Goal: Task Accomplishment & Management: Manage account settings

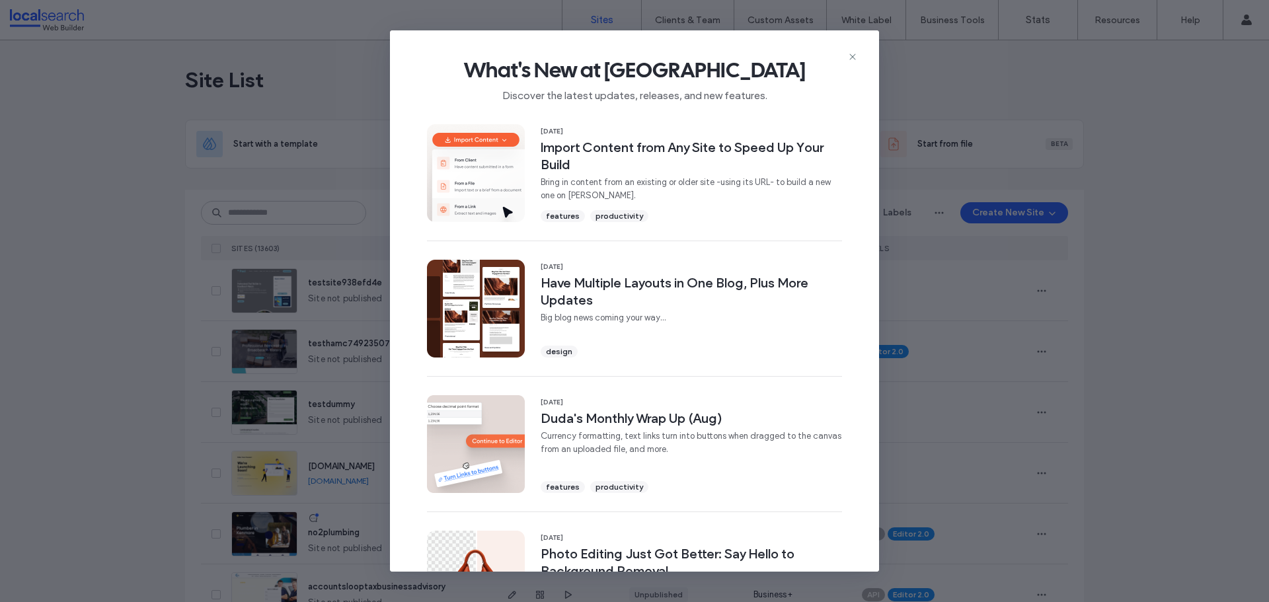
click at [852, 68] on span "What's New at [GEOGRAPHIC_DATA]" at bounding box center [634, 70] width 447 height 26
click at [853, 63] on span "What's New at [GEOGRAPHIC_DATA]" at bounding box center [634, 70] width 447 height 26
click at [855, 48] on div "What's New at [GEOGRAPHIC_DATA] Discover the latest updates, releases, and new …" at bounding box center [634, 74] width 489 height 89
click at [853, 58] on icon at bounding box center [852, 57] width 11 height 11
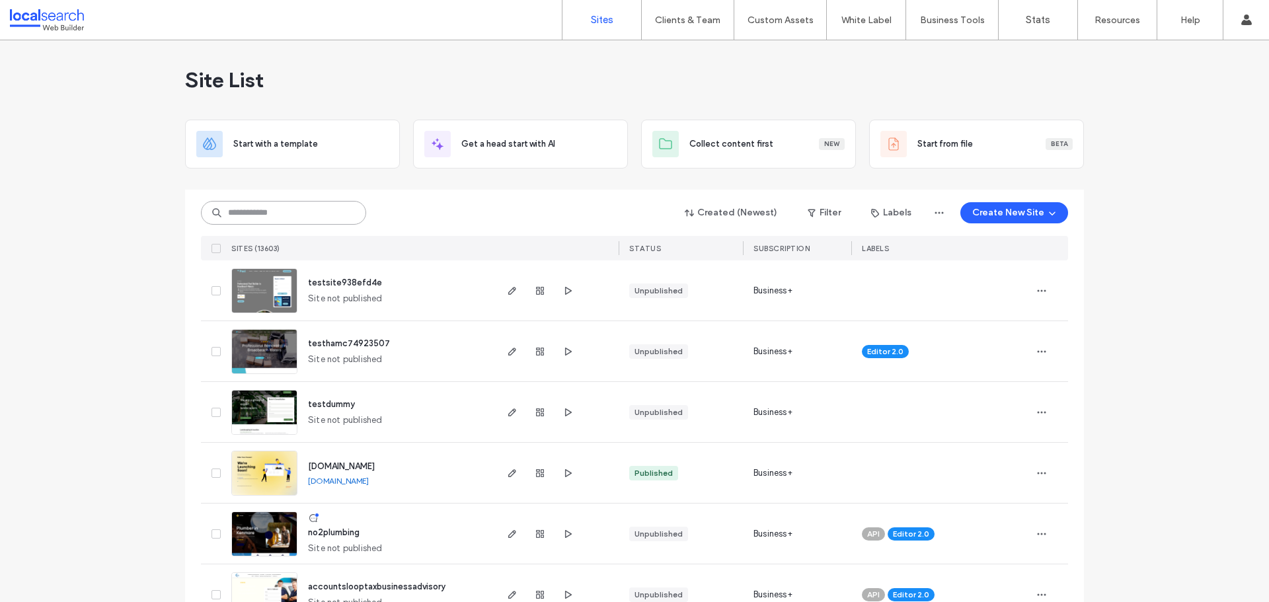
paste input "********"
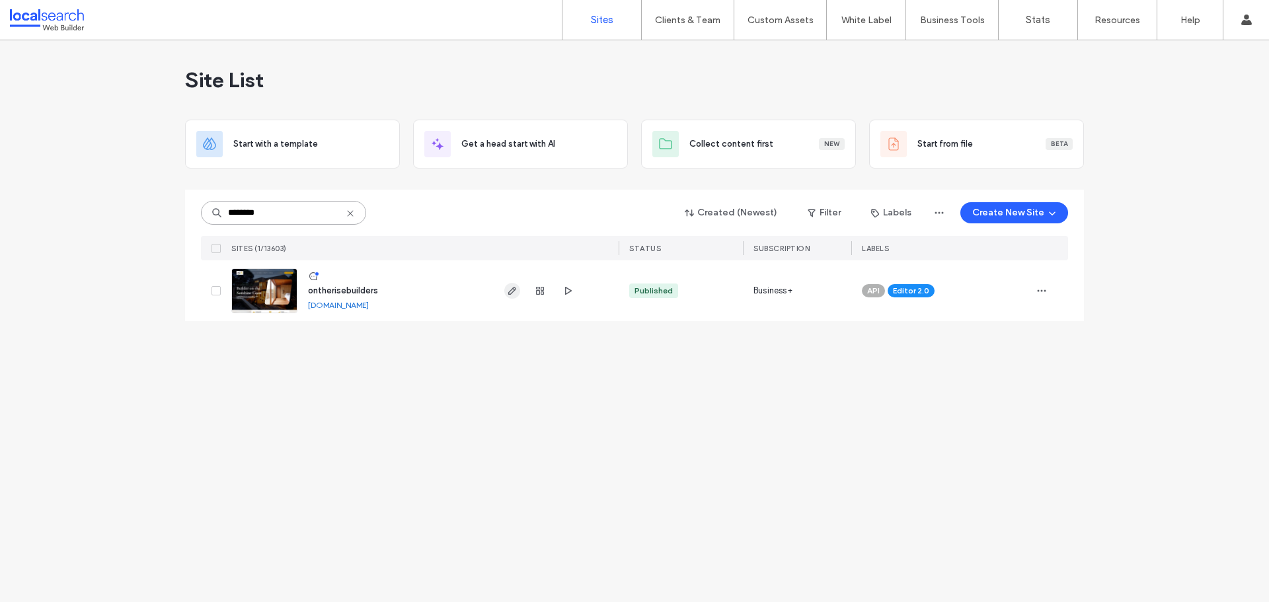
type input "********"
drag, startPoint x: 512, startPoint y: 293, endPoint x: 521, endPoint y: 299, distance: 10.4
click at [521, 299] on div at bounding box center [539, 290] width 71 height 61
click at [506, 291] on span "button" at bounding box center [512, 291] width 16 height 16
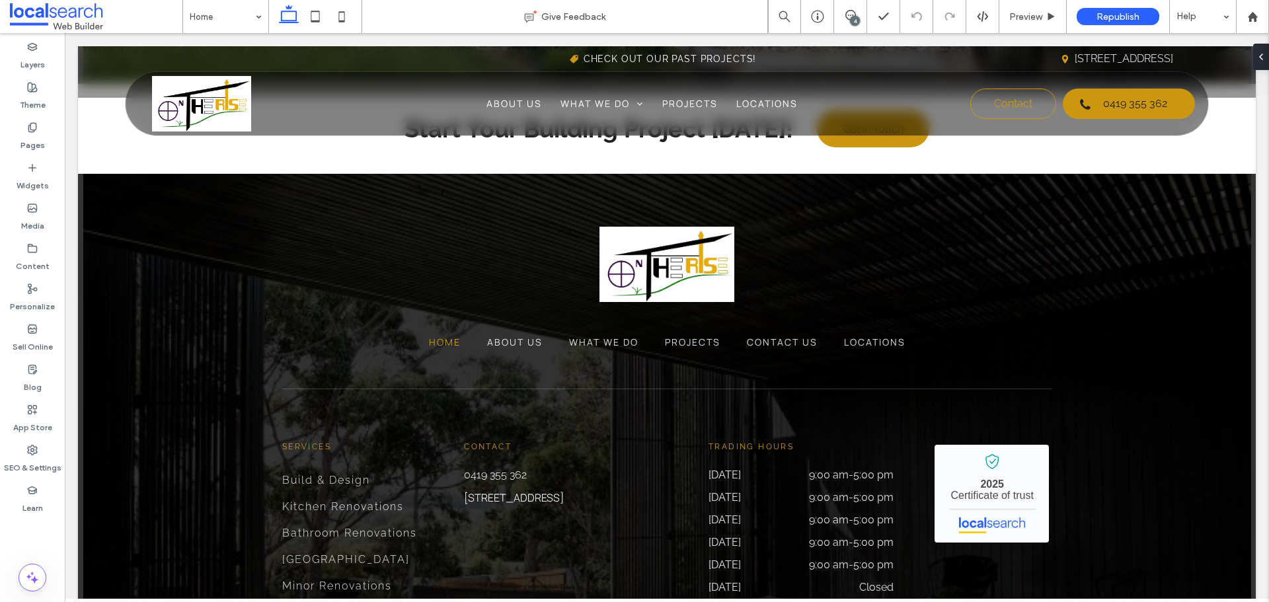
scroll to position [3304, 0]
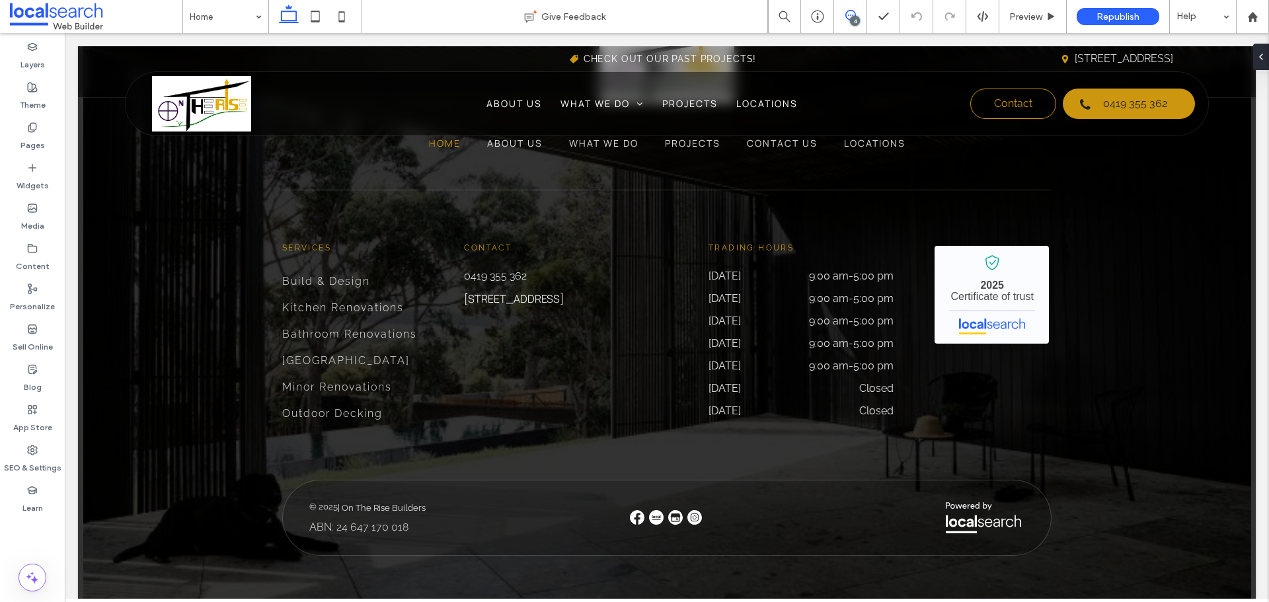
click at [849, 16] on icon at bounding box center [850, 15] width 11 height 11
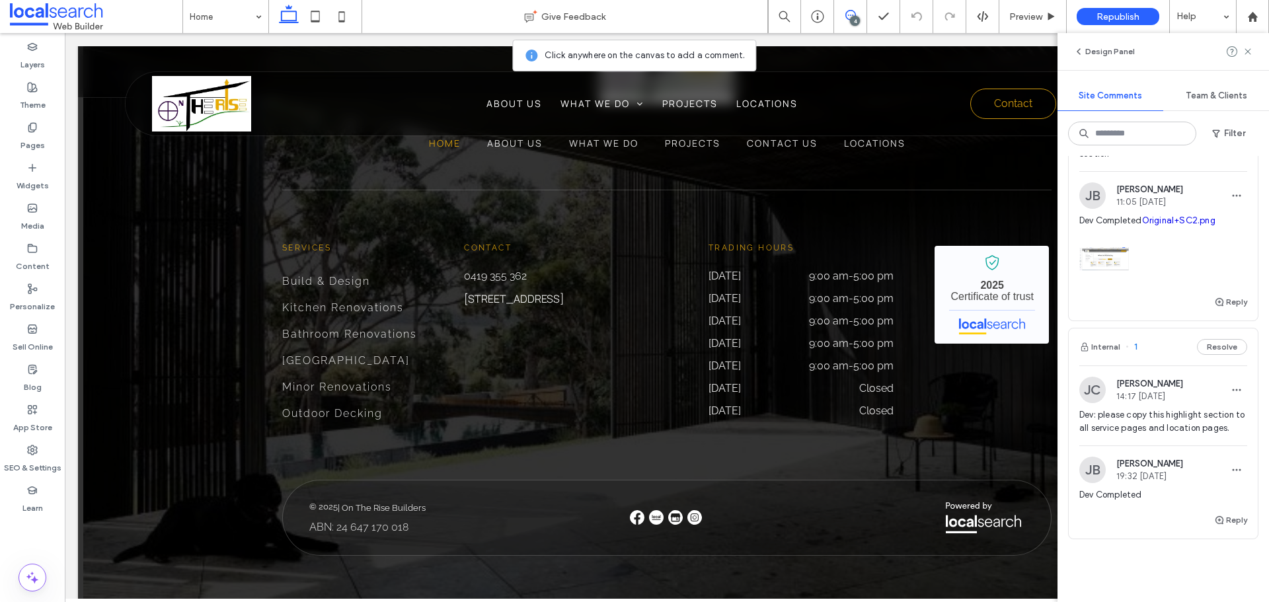
scroll to position [595, 0]
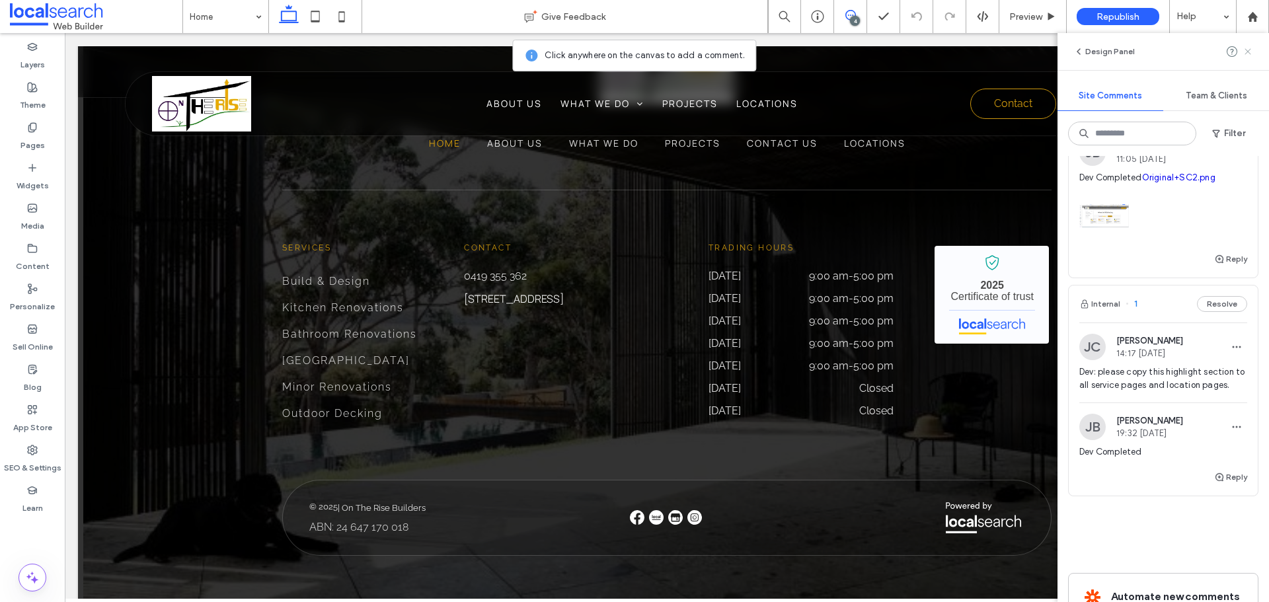
click at [1247, 50] on use at bounding box center [1247, 51] width 6 height 6
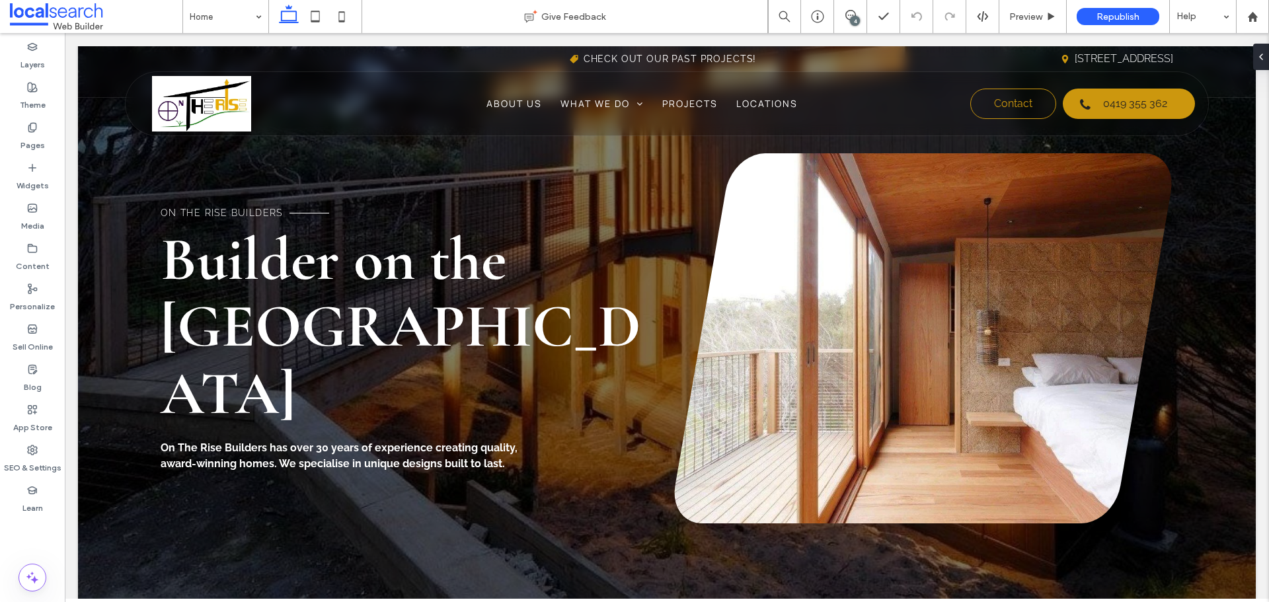
scroll to position [0, 0]
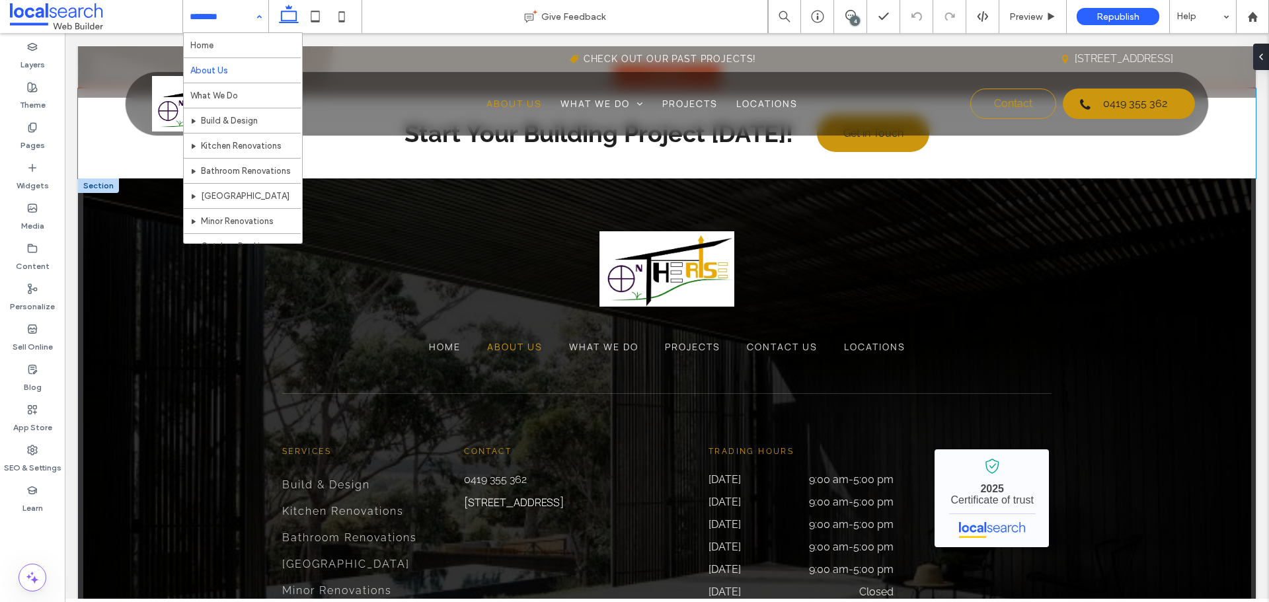
scroll to position [1166, 0]
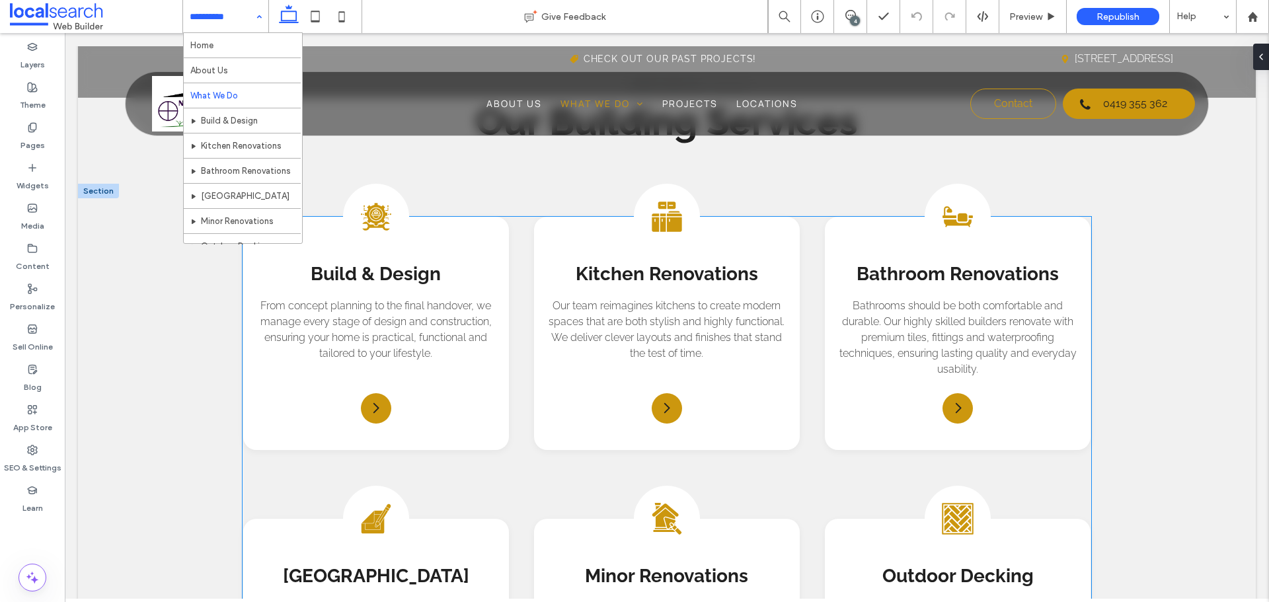
scroll to position [991, 0]
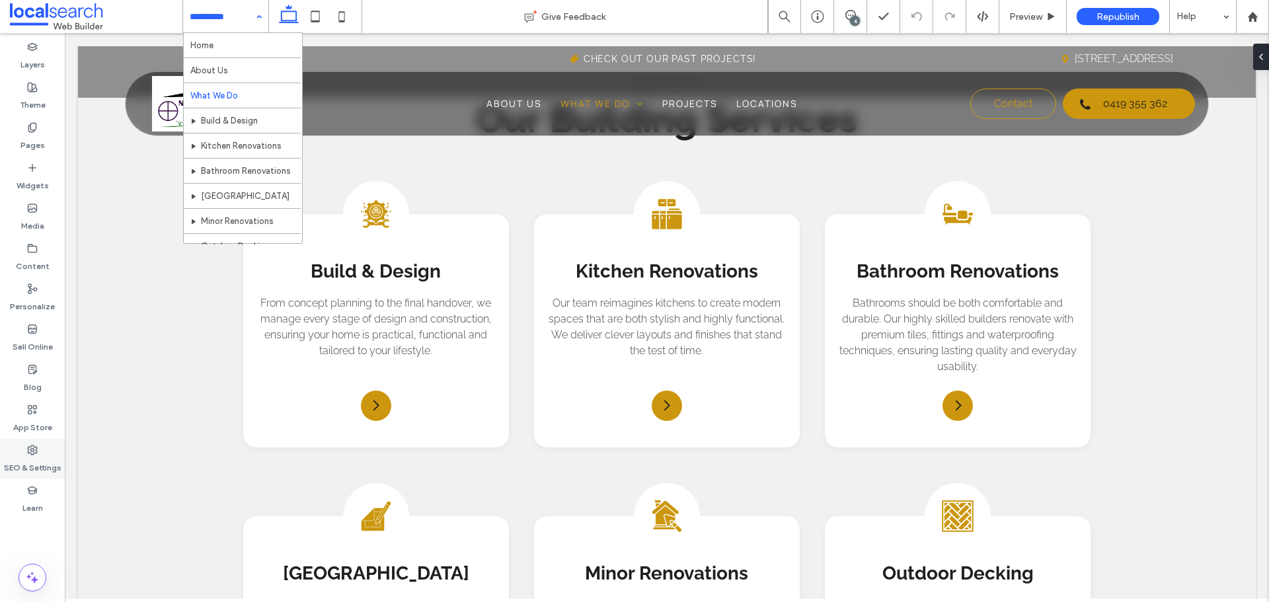
click at [28, 472] on label "SEO & Settings" at bounding box center [32, 464] width 57 height 19
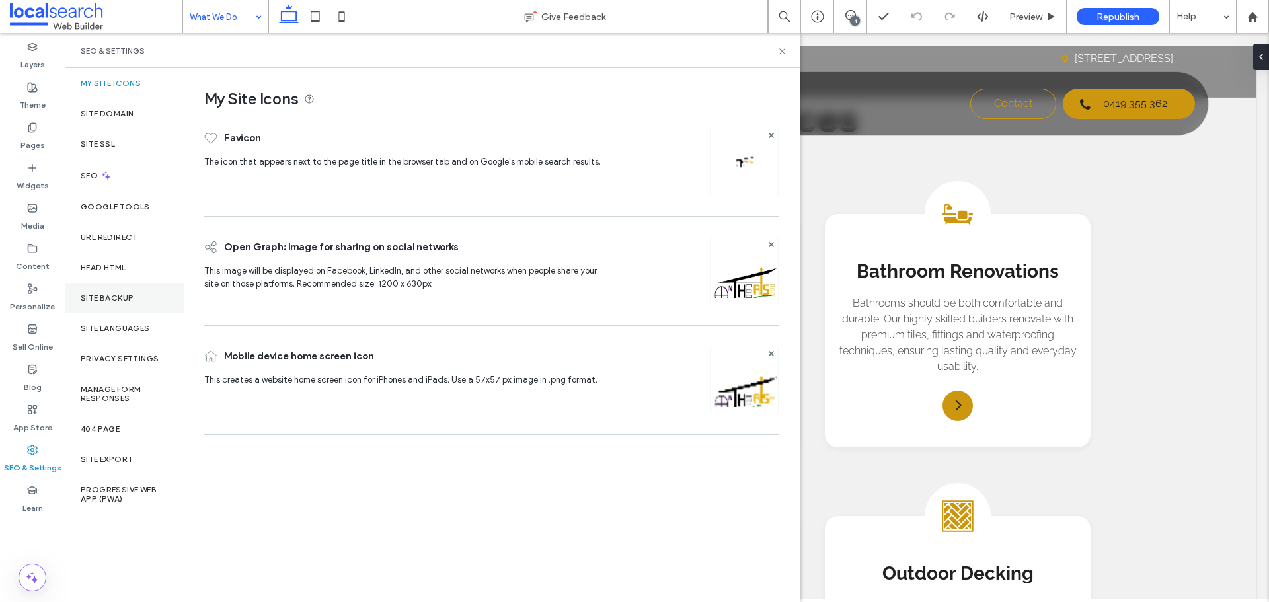
click at [151, 307] on div "Site Backup" at bounding box center [124, 298] width 119 height 30
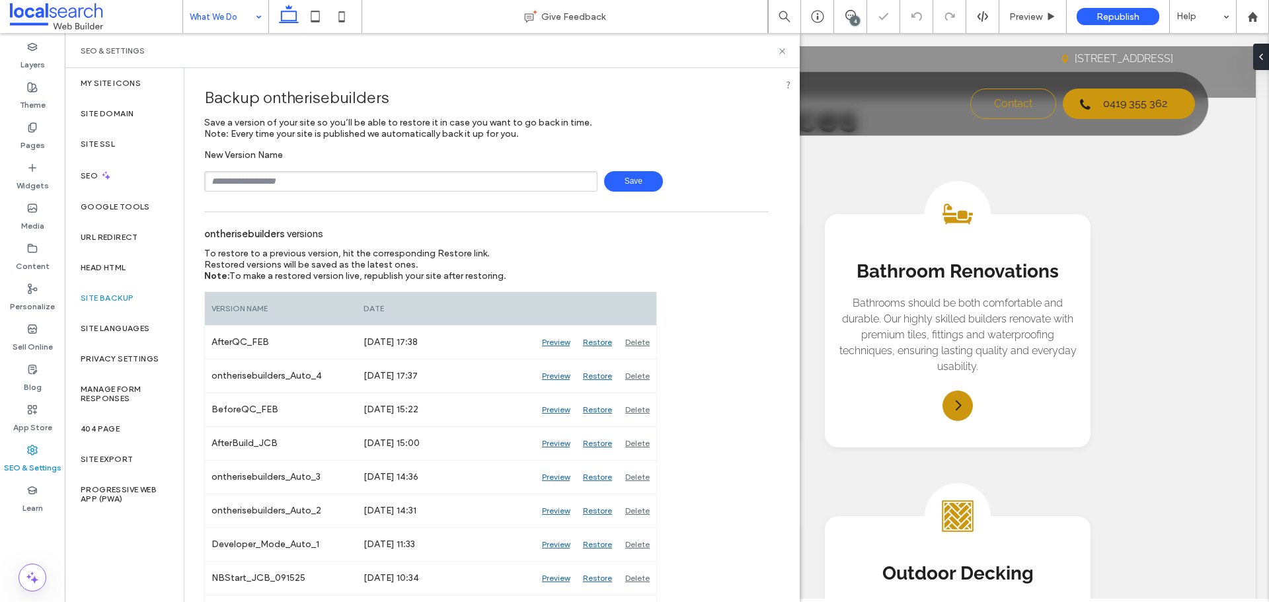
click at [340, 182] on input "text" at bounding box center [400, 181] width 393 height 20
type input "**********"
click at [642, 169] on div "**********" at bounding box center [486, 170] width 564 height 42
click at [646, 174] on span "Save" at bounding box center [633, 181] width 59 height 20
click at [1123, 25] on div "Republish" at bounding box center [1117, 16] width 83 height 33
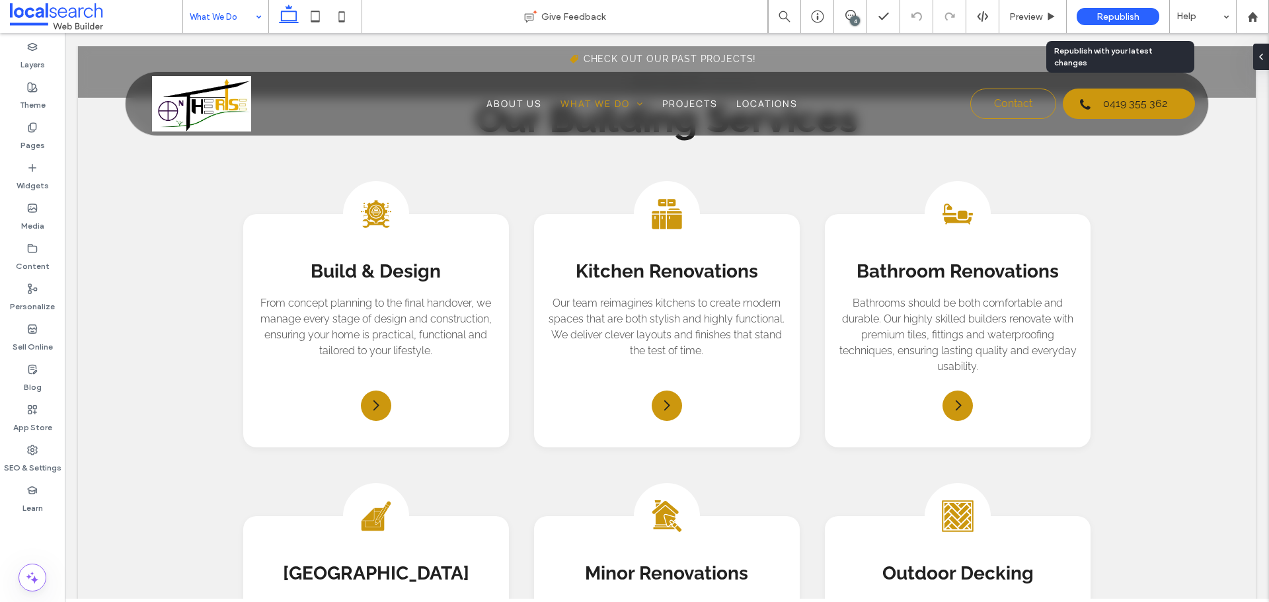
click at [1101, 7] on div "Republish" at bounding box center [1117, 16] width 83 height 33
click at [1096, 25] on div "Republish" at bounding box center [1117, 16] width 83 height 33
click at [1094, 15] on div "Republish" at bounding box center [1117, 16] width 83 height 17
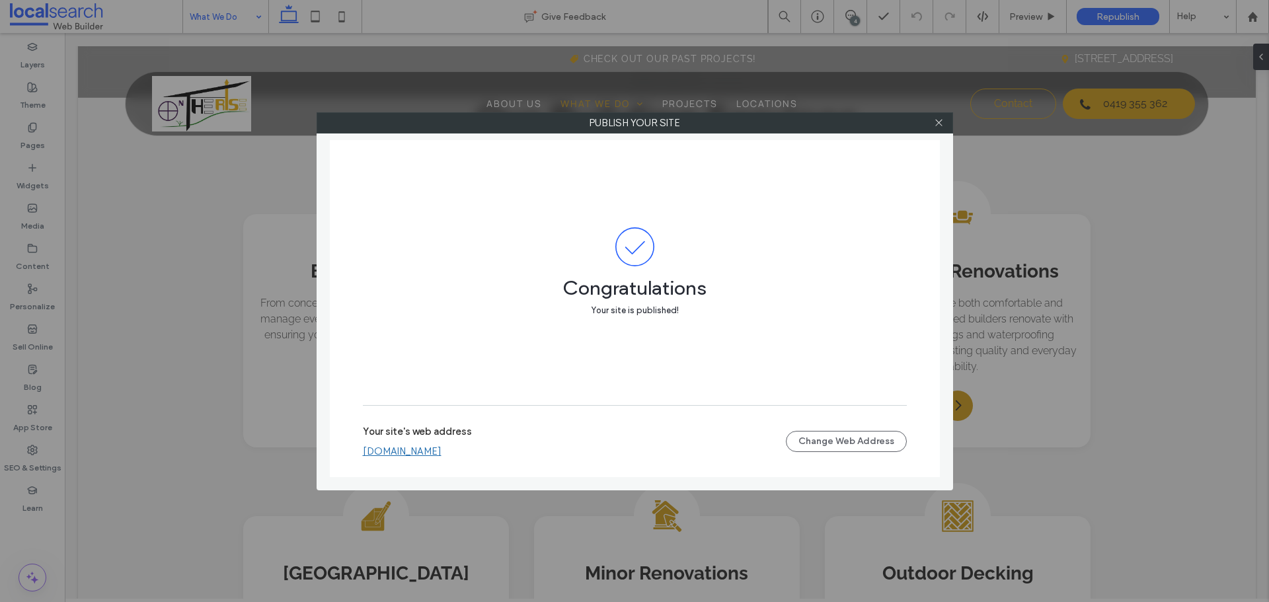
click at [441, 448] on link "[DOMAIN_NAME]" at bounding box center [402, 451] width 79 height 12
click at [939, 124] on icon at bounding box center [939, 123] width 10 height 10
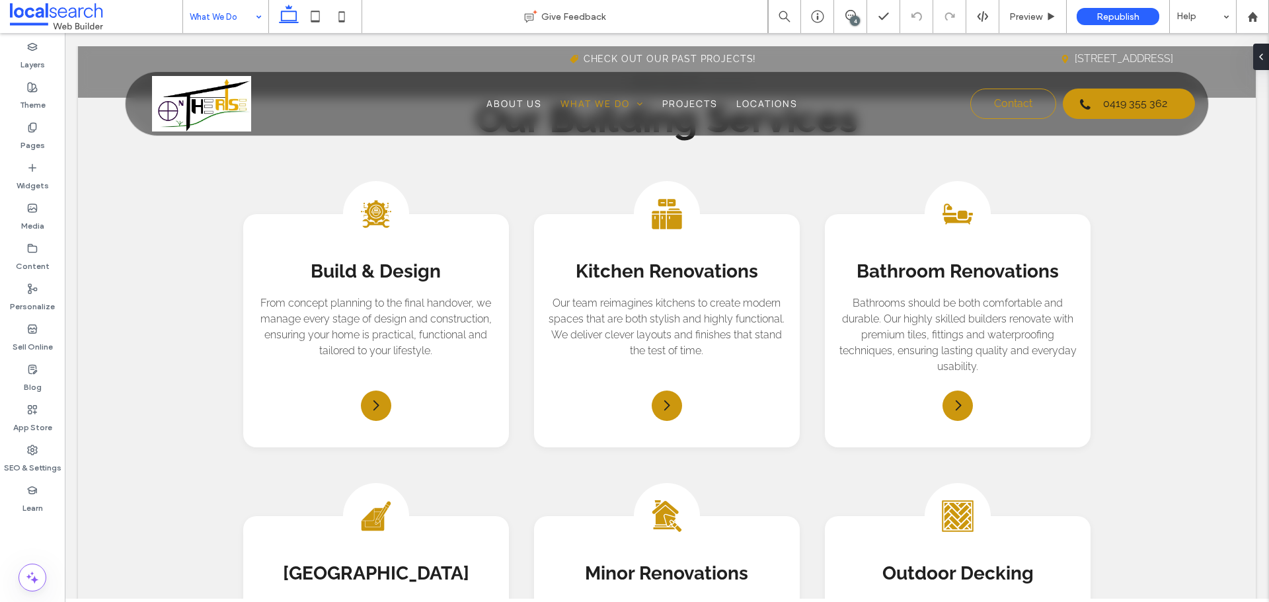
click at [853, 17] on div "4" at bounding box center [855, 21] width 10 height 10
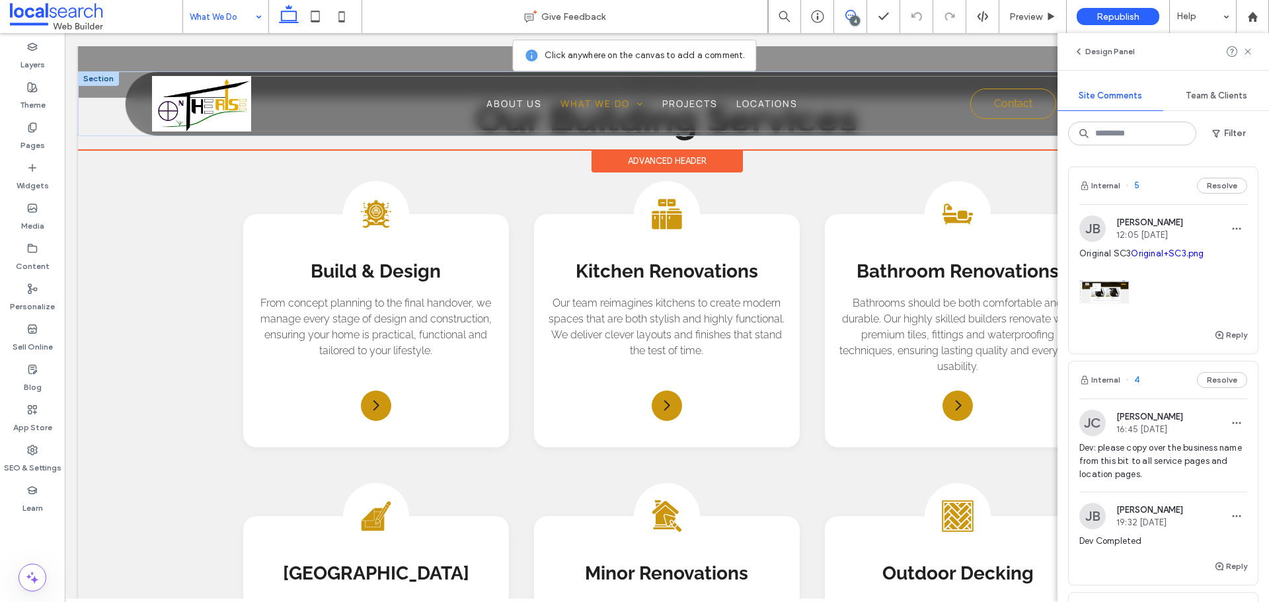
click at [880, 115] on div "Home About Us What We Do Build & Design Kitchen Renovations Bathroom Renovation…" at bounding box center [673, 104] width 1042 height 56
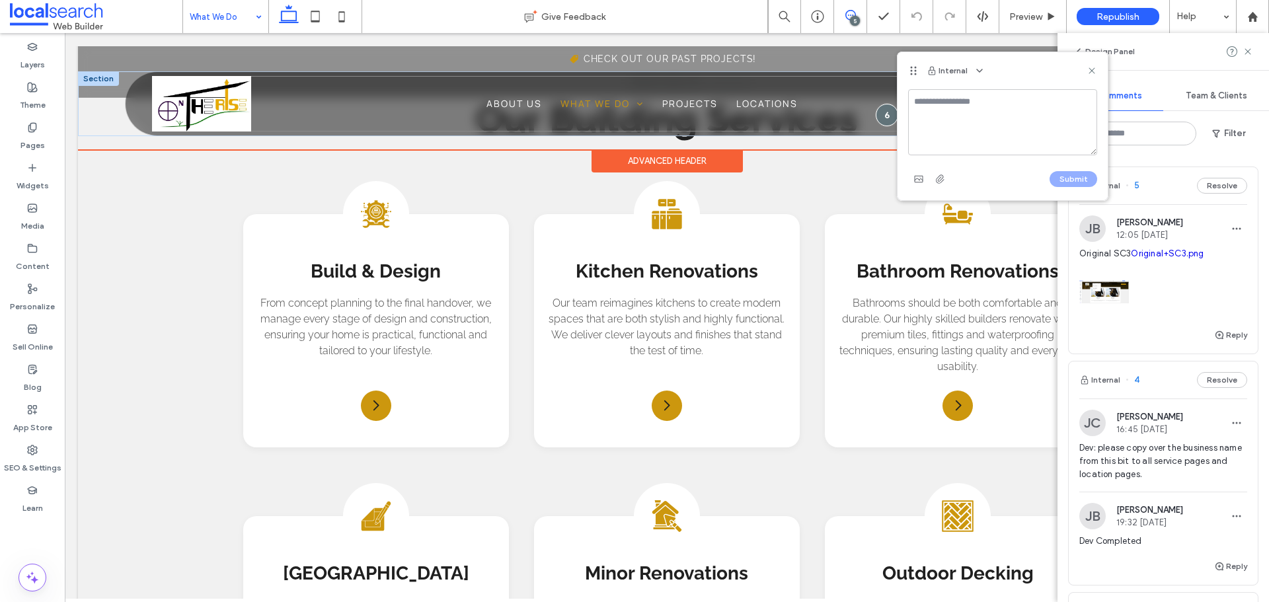
type textarea "*"
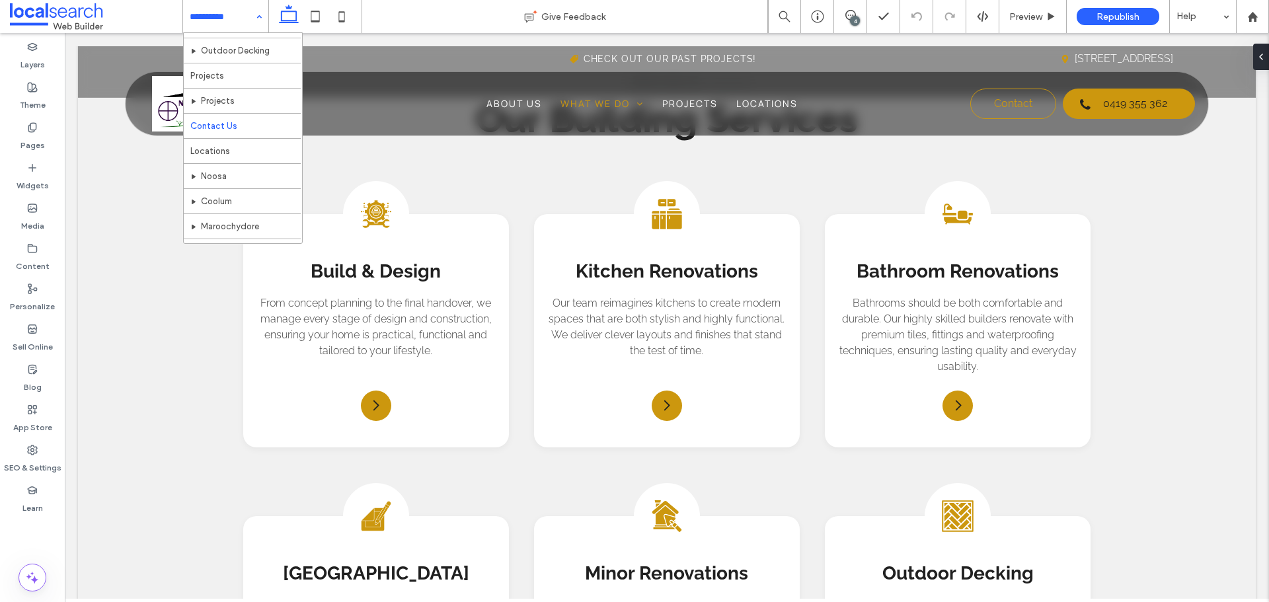
scroll to position [198, 0]
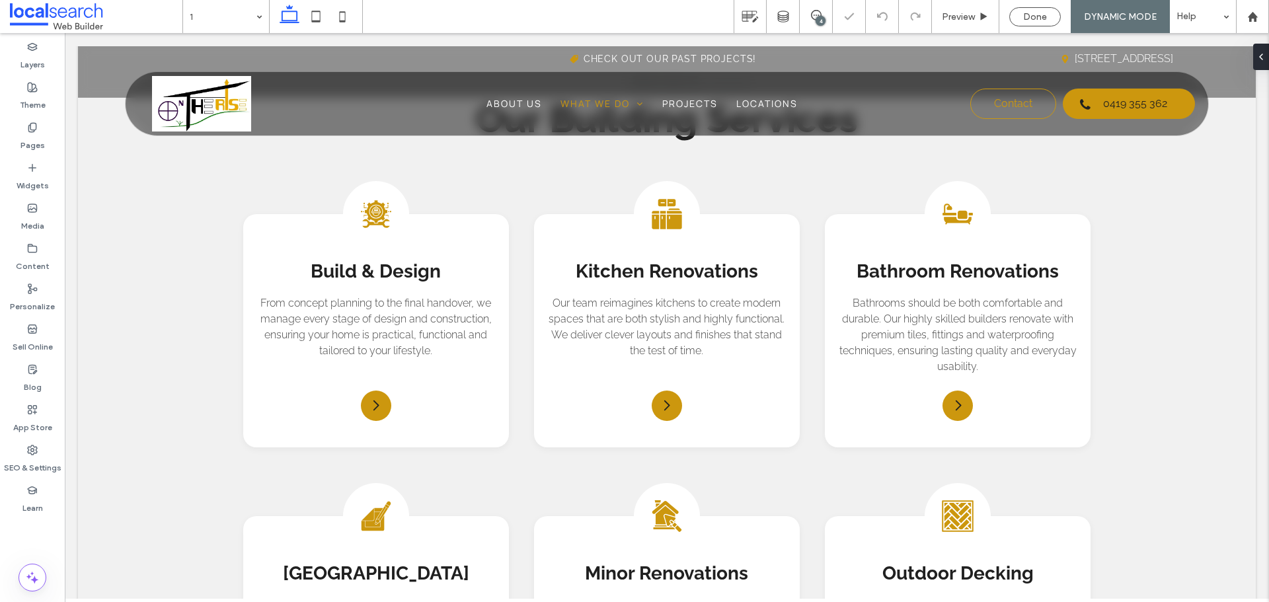
click at [819, 17] on div "4" at bounding box center [820, 21] width 10 height 10
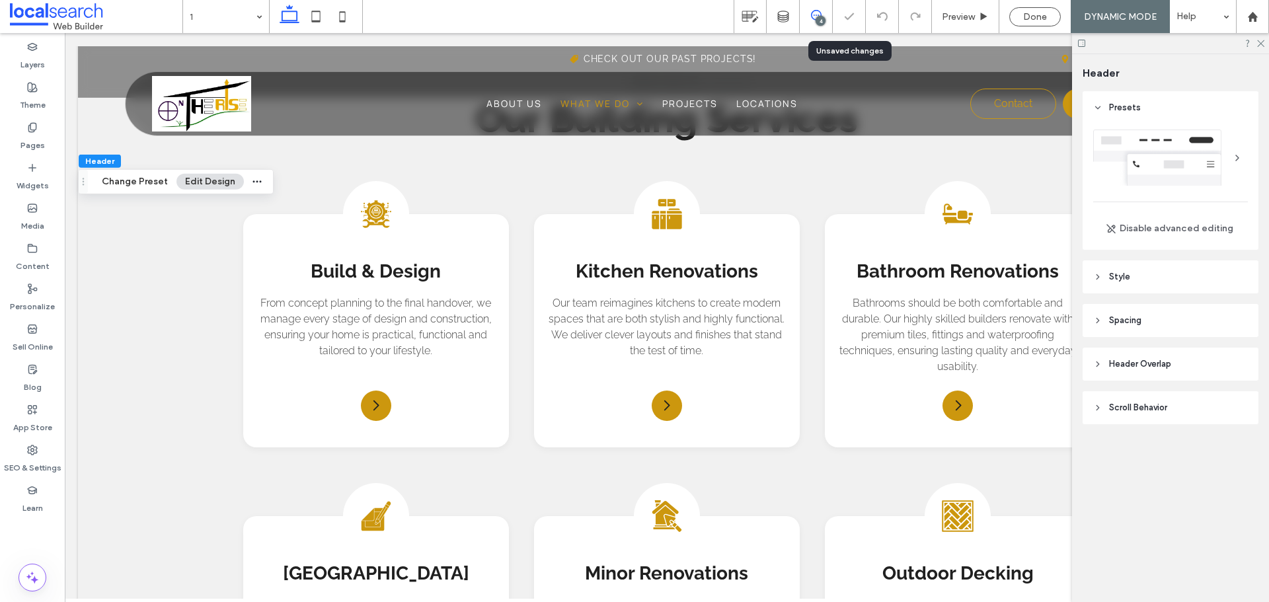
click at [829, 13] on span at bounding box center [816, 15] width 32 height 11
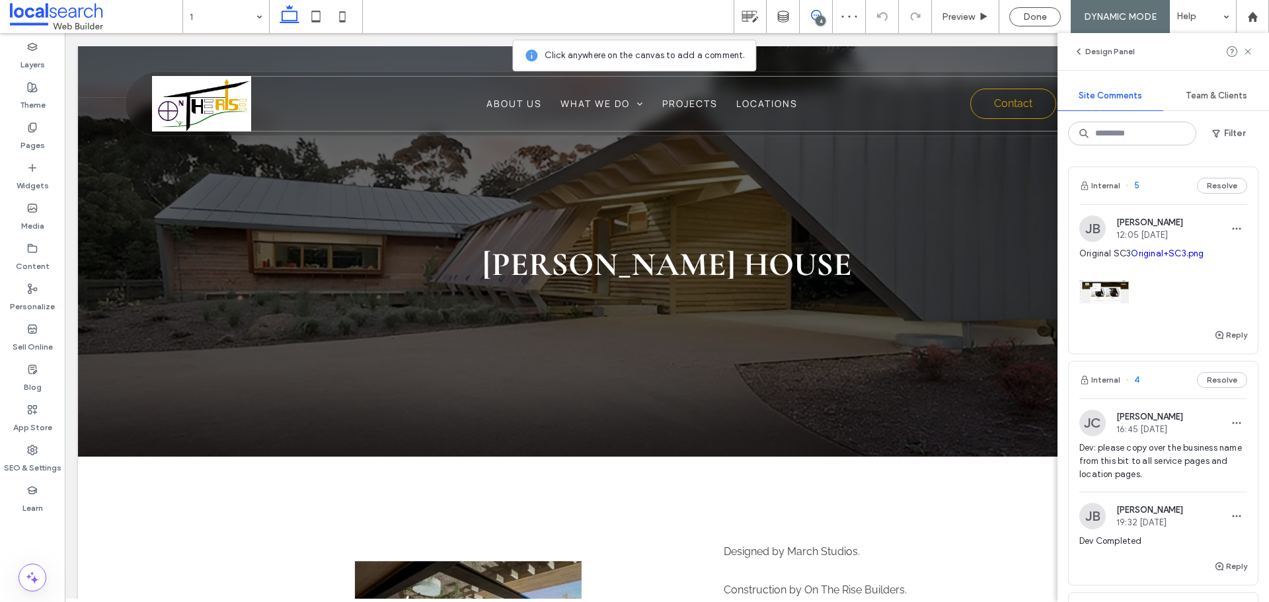
click at [836, 128] on div "Home About Us What We Do Build & Design Kitchen Renovations Bathroom Renovation…" at bounding box center [673, 104] width 1042 height 56
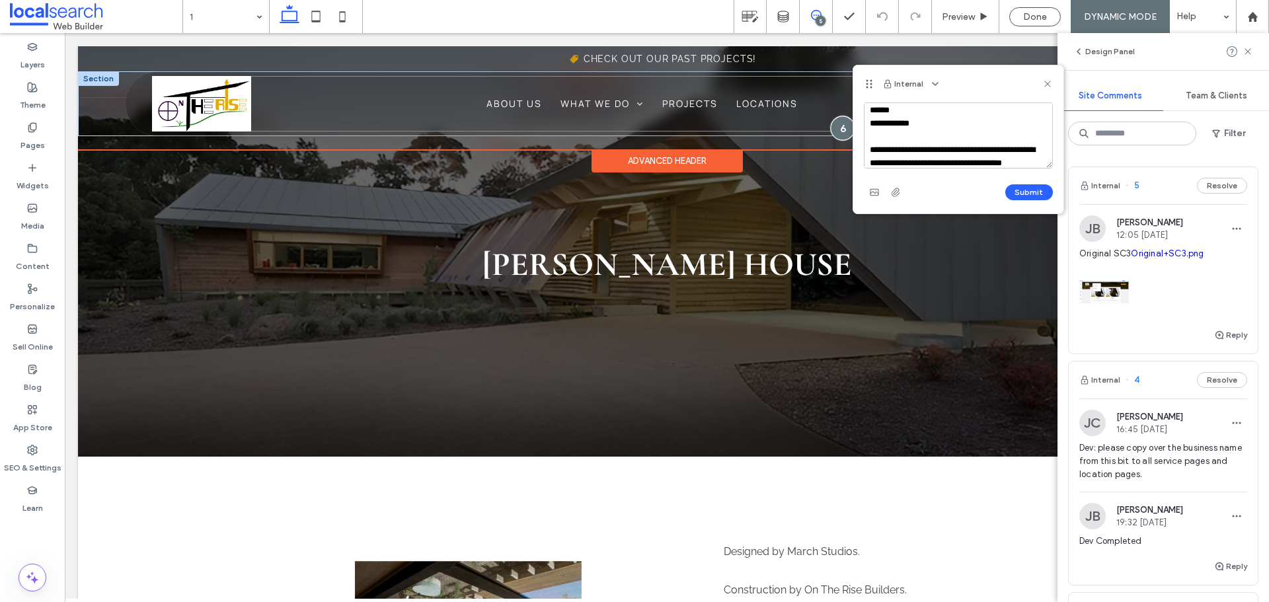
scroll to position [18, 0]
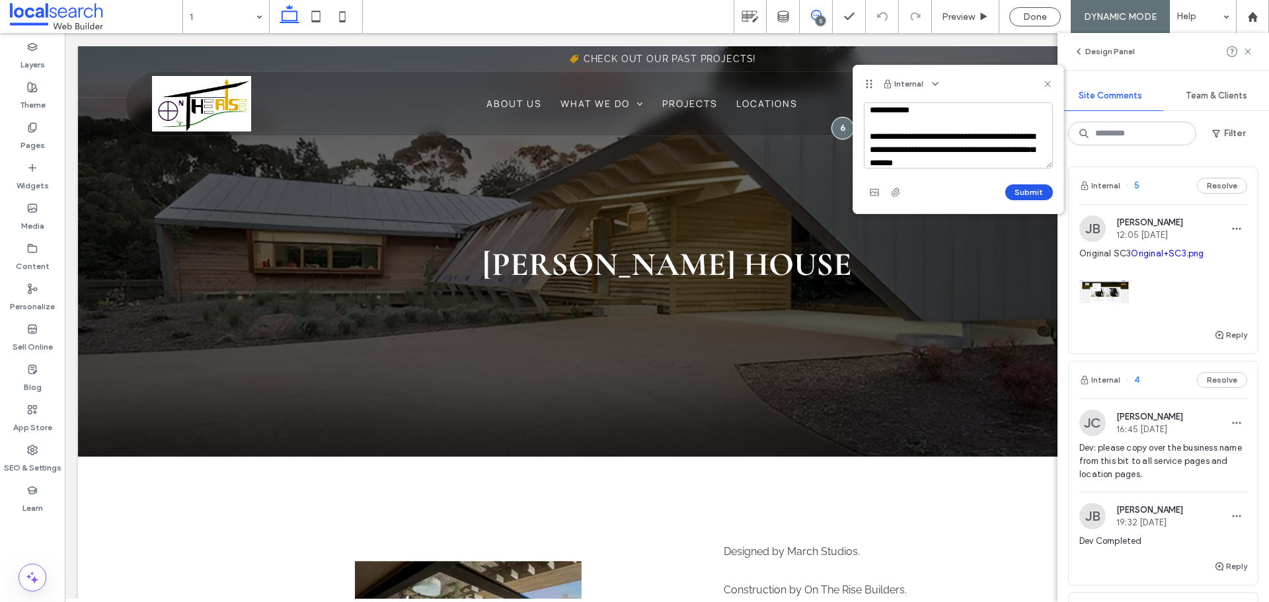
type textarea "**********"
click at [1026, 188] on button "Submit" at bounding box center [1029, 192] width 48 height 16
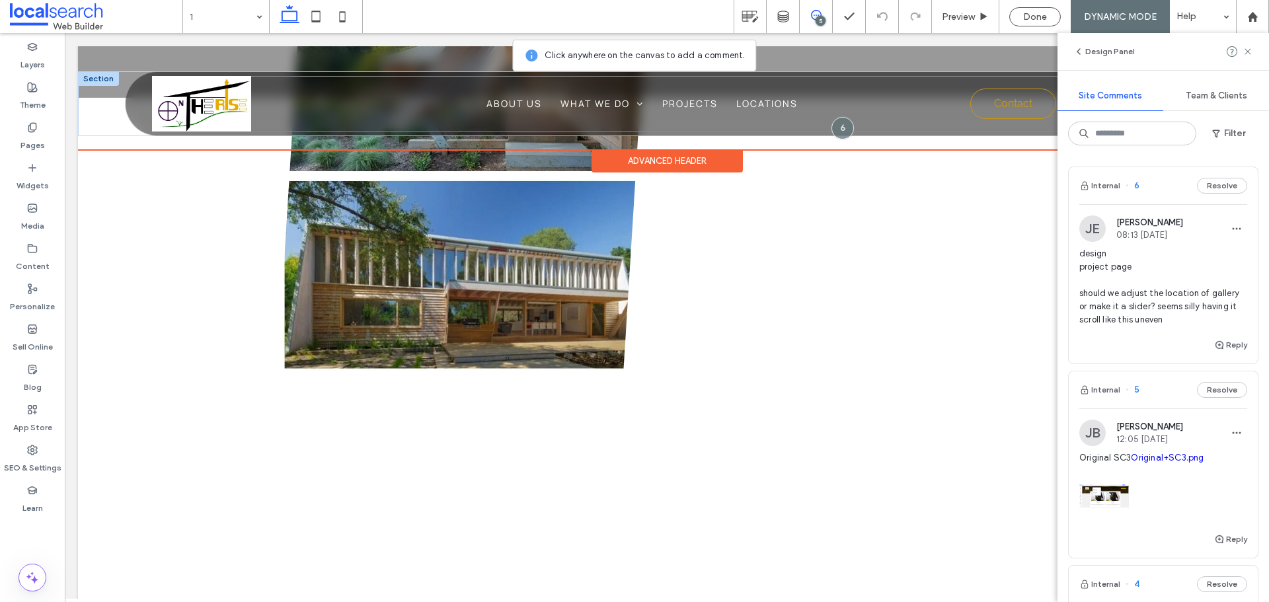
scroll to position [1652, 0]
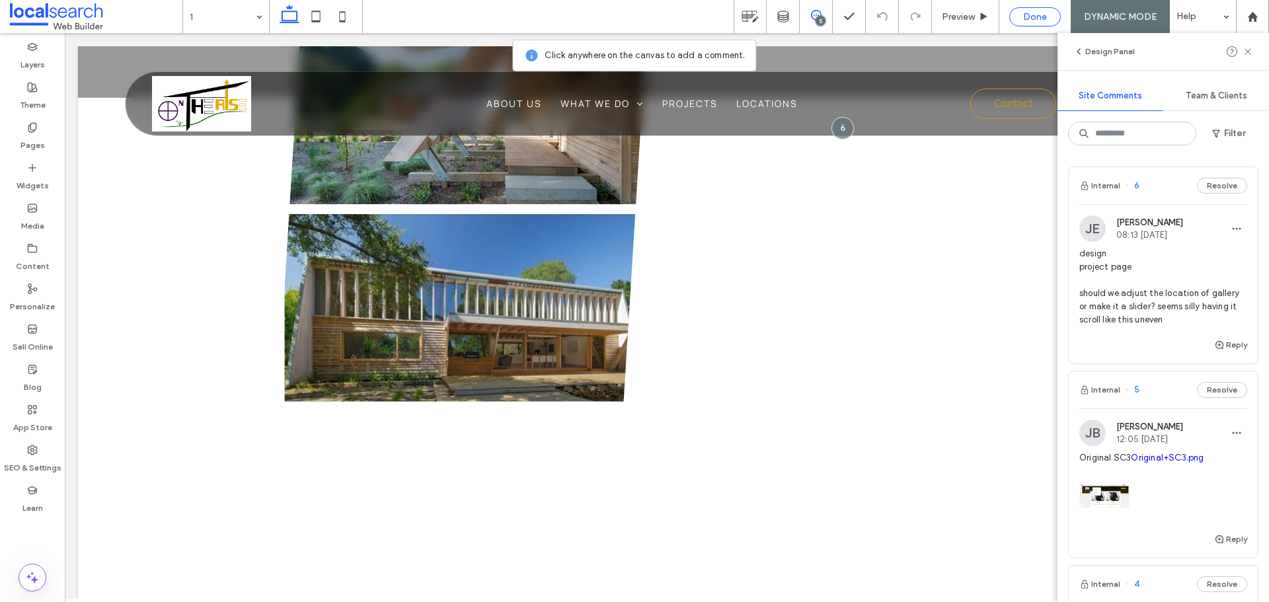
drag, startPoint x: 1077, startPoint y: 7, endPoint x: 1046, endPoint y: 11, distance: 31.3
click at [1077, 7] on div "DYNAMIC MODE" at bounding box center [1119, 16] width 99 height 33
click at [1045, 11] on span "Done" at bounding box center [1035, 16] width 24 height 11
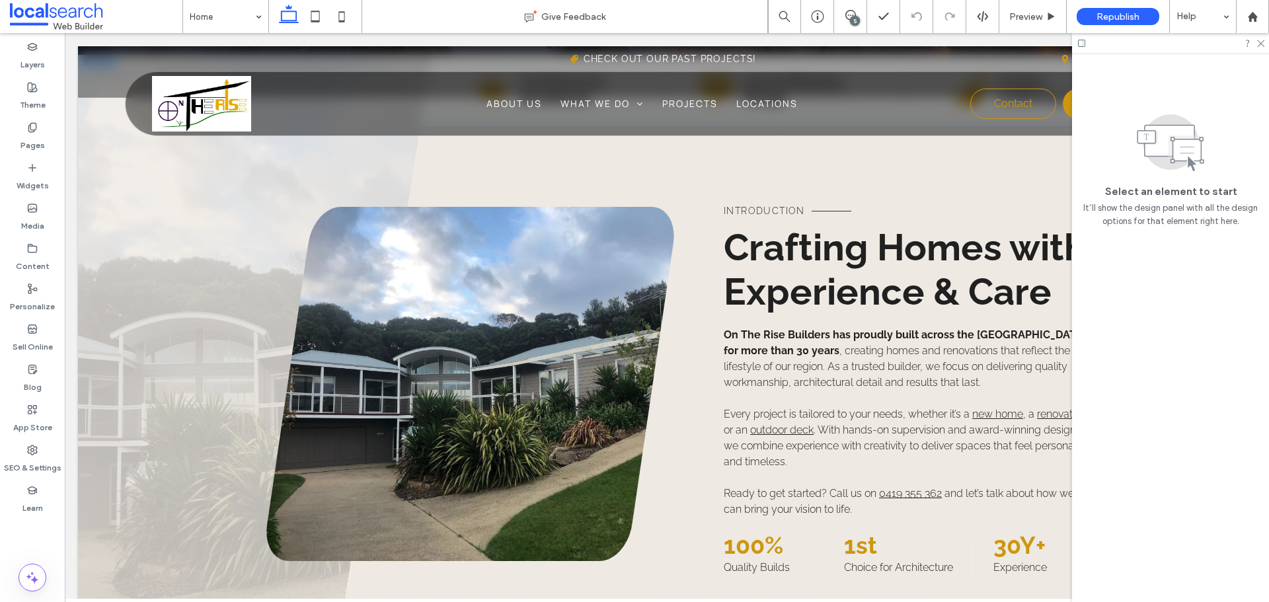
scroll to position [595, 0]
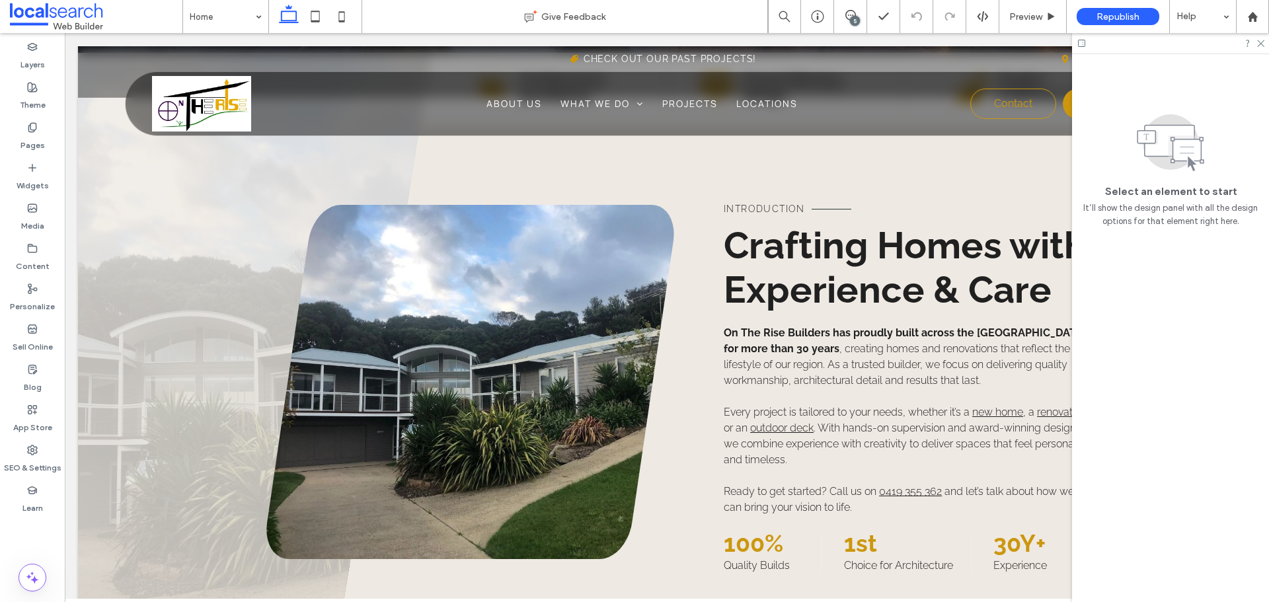
click at [1257, 38] on div at bounding box center [1170, 43] width 197 height 20
click at [1260, 43] on use at bounding box center [1260, 43] width 7 height 7
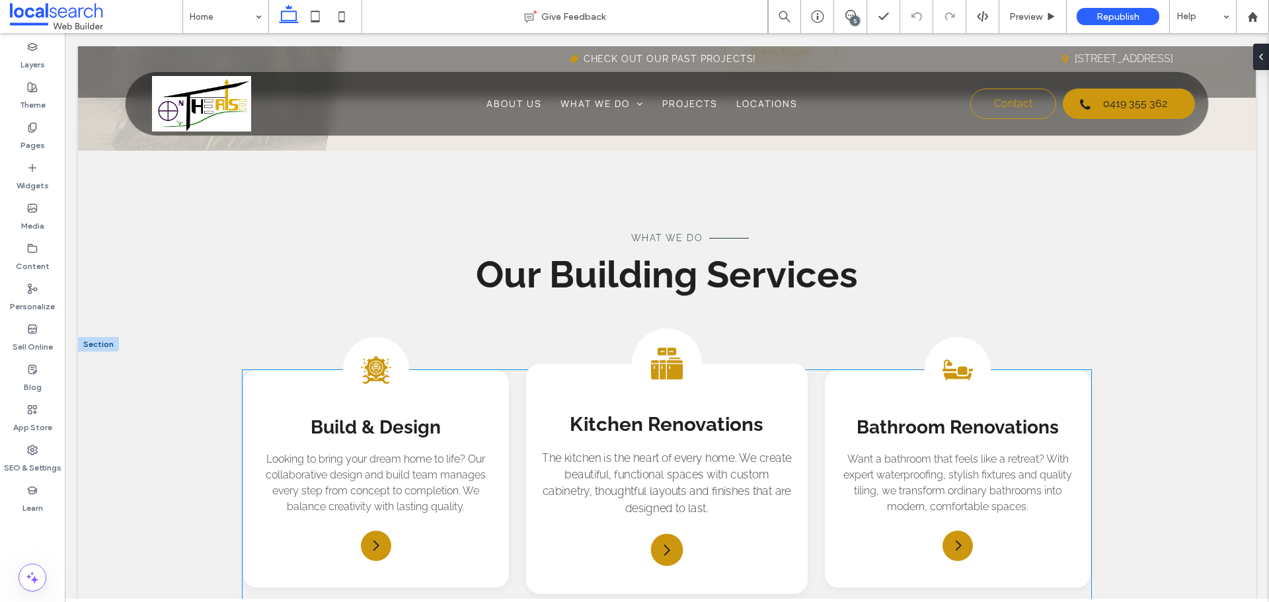
scroll to position [1256, 0]
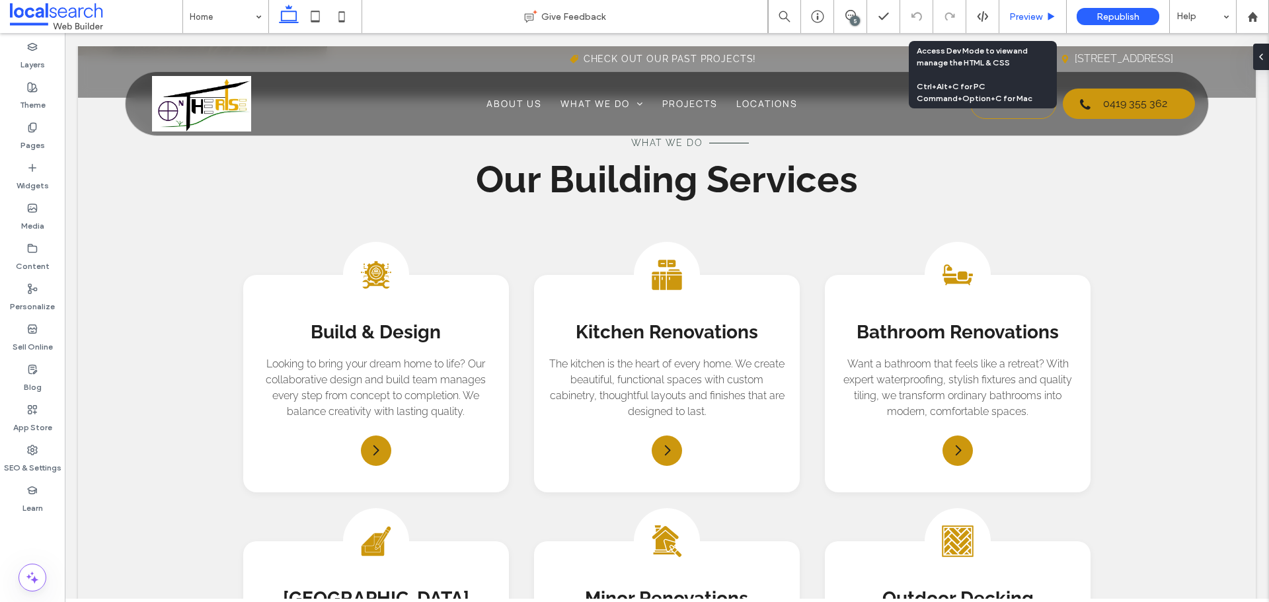
click at [1035, 9] on div "Preview" at bounding box center [1032, 16] width 67 height 33
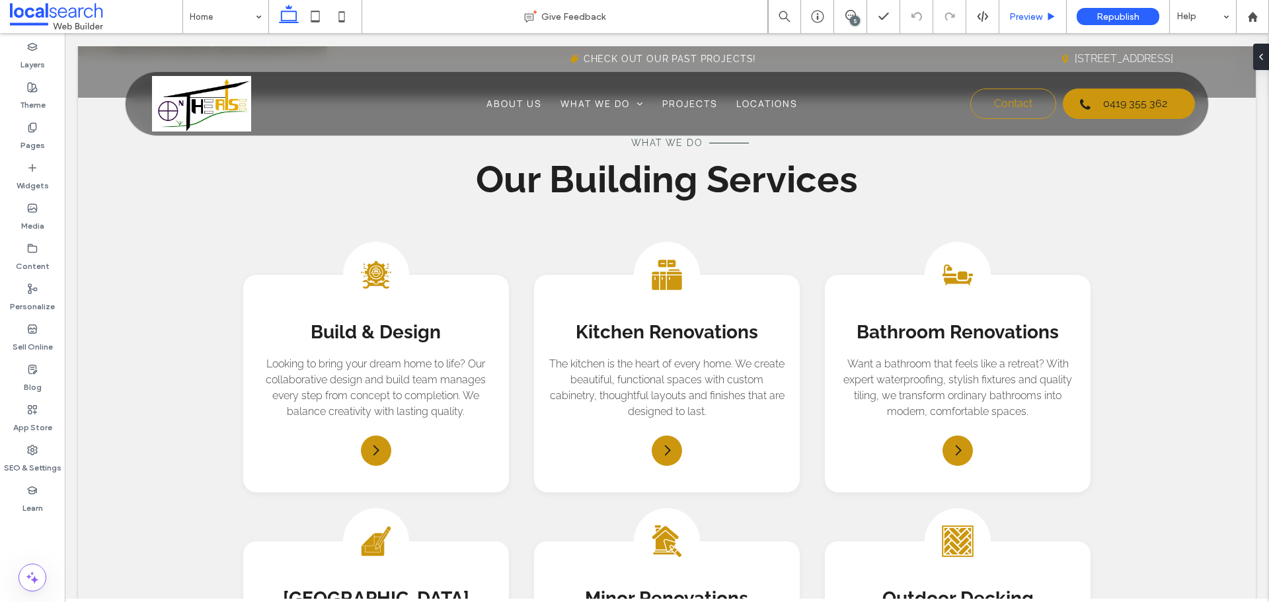
click at [1020, 13] on span "Preview" at bounding box center [1025, 16] width 33 height 11
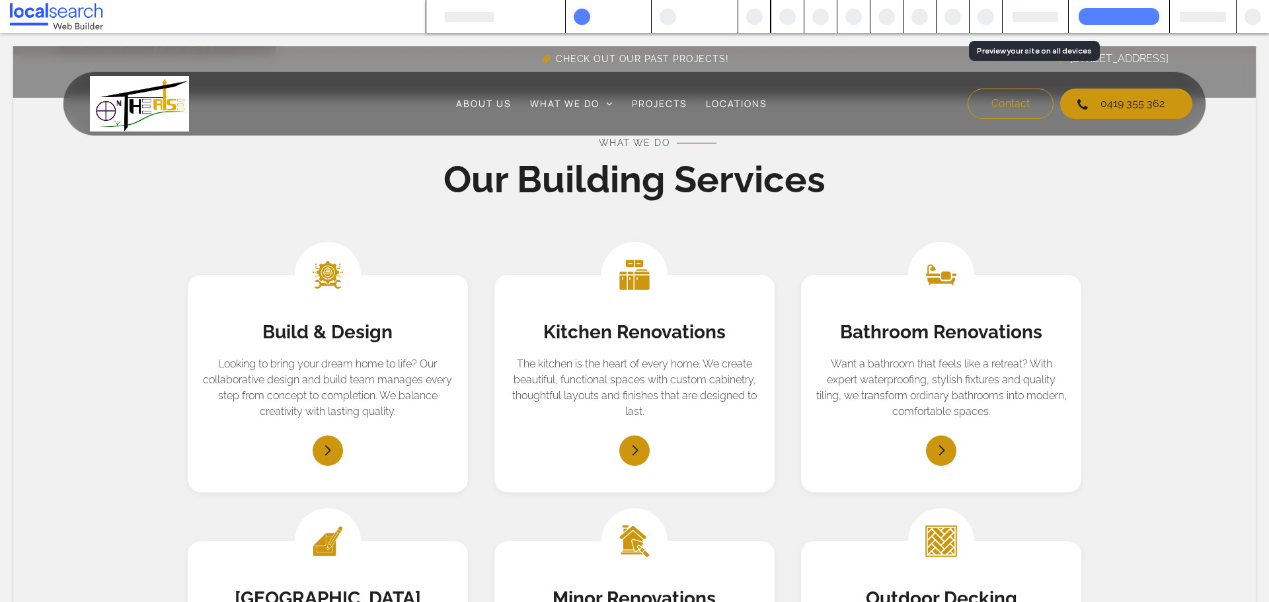
click at [950, 17] on div at bounding box center [952, 17] width 17 height 17
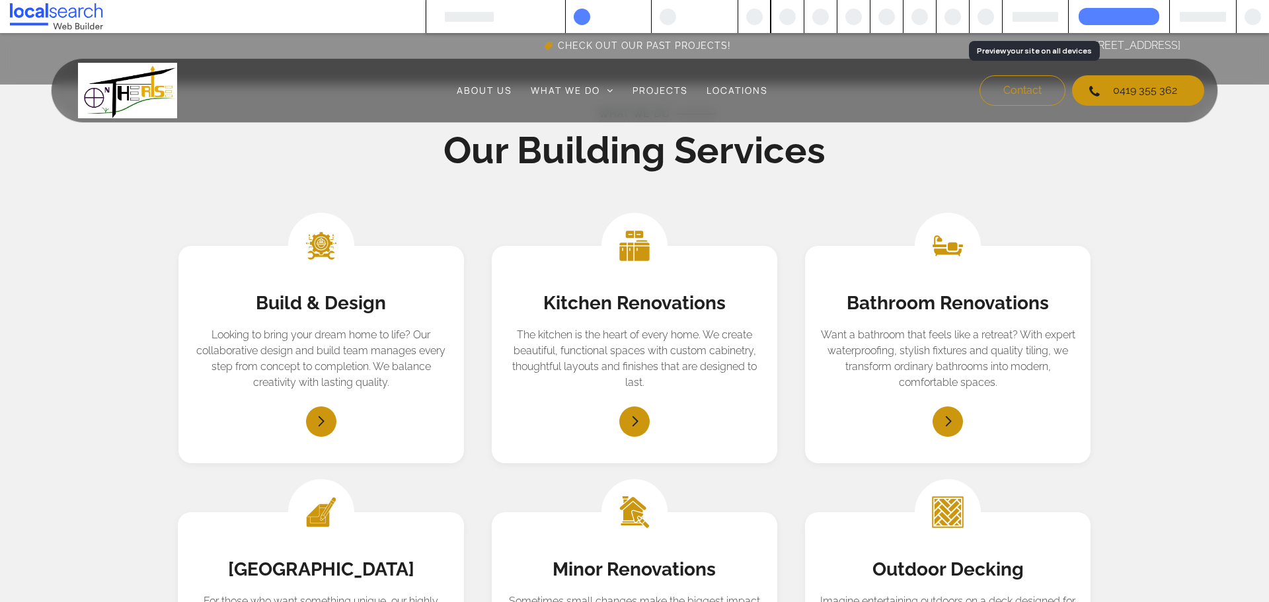
scroll to position [1242, 0]
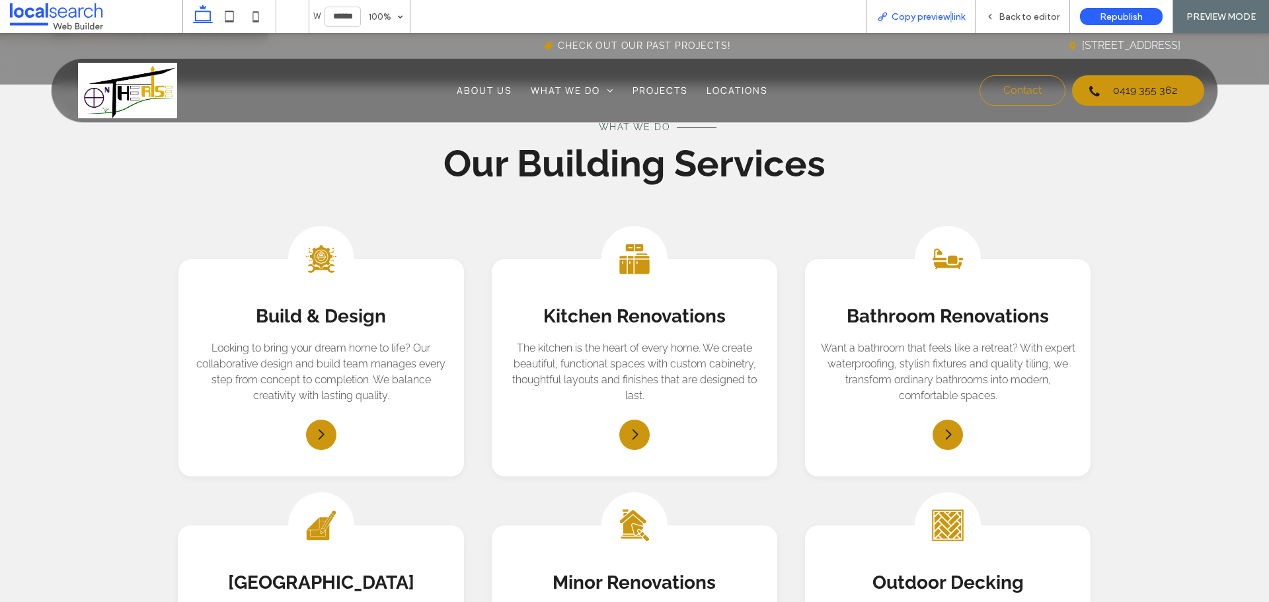
click at [949, 17] on span "Copy preview link" at bounding box center [927, 16] width 73 height 11
drag, startPoint x: 483, startPoint y: 532, endPoint x: 488, endPoint y: 523, distance: 10.7
click at [485, 529] on div "Build and Design Icon Build & Design Looking to bring your dream home to life? …" at bounding box center [634, 501] width 913 height 484
drag, startPoint x: 15, startPoint y: 117, endPoint x: 28, endPoint y: 116, distance: 12.6
click at [15, 117] on div "Phone Icon Menu Icon Home About Us What We Do Build & Design Kitchen Renovation…" at bounding box center [634, 90] width 1269 height 65
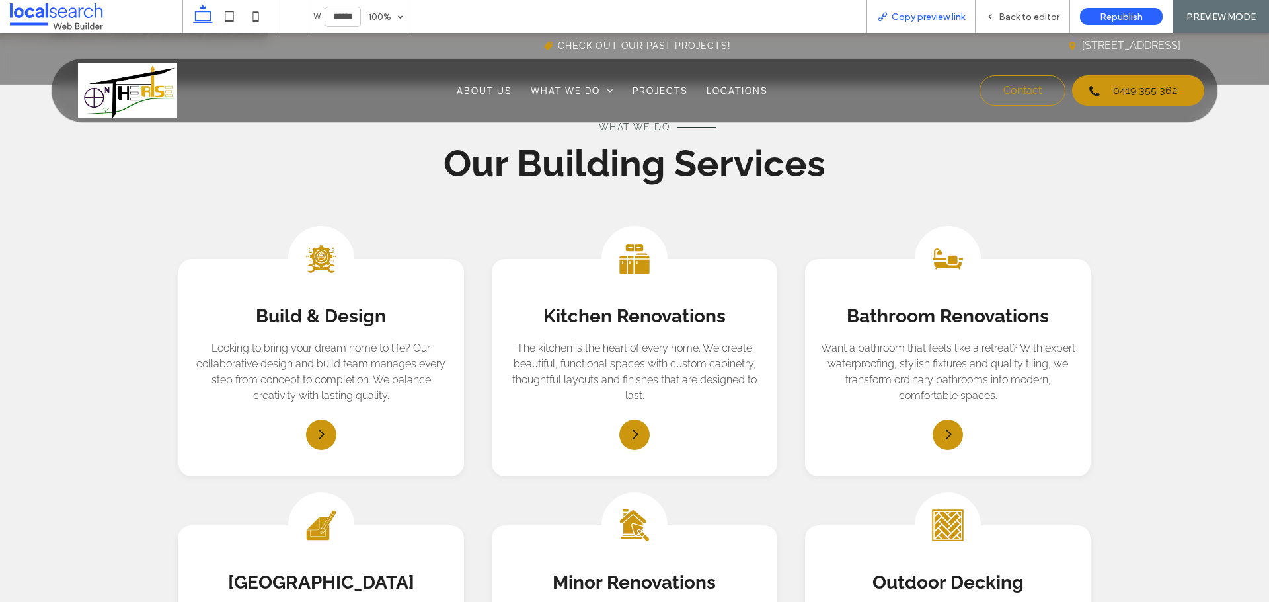
click at [912, 14] on span "Copy preview link" at bounding box center [927, 16] width 73 height 11
drag, startPoint x: 1024, startPoint y: 13, endPoint x: 394, endPoint y: 193, distance: 654.2
click at [1024, 13] on span "Back to editor" at bounding box center [1028, 16] width 61 height 11
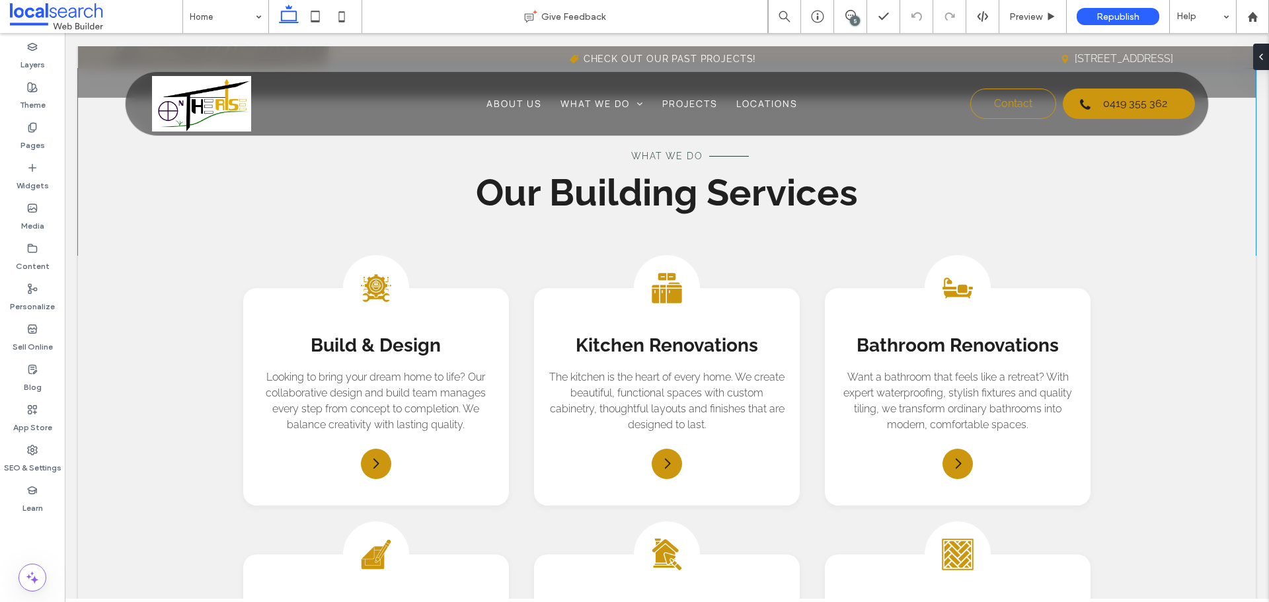
scroll to position [1256, 0]
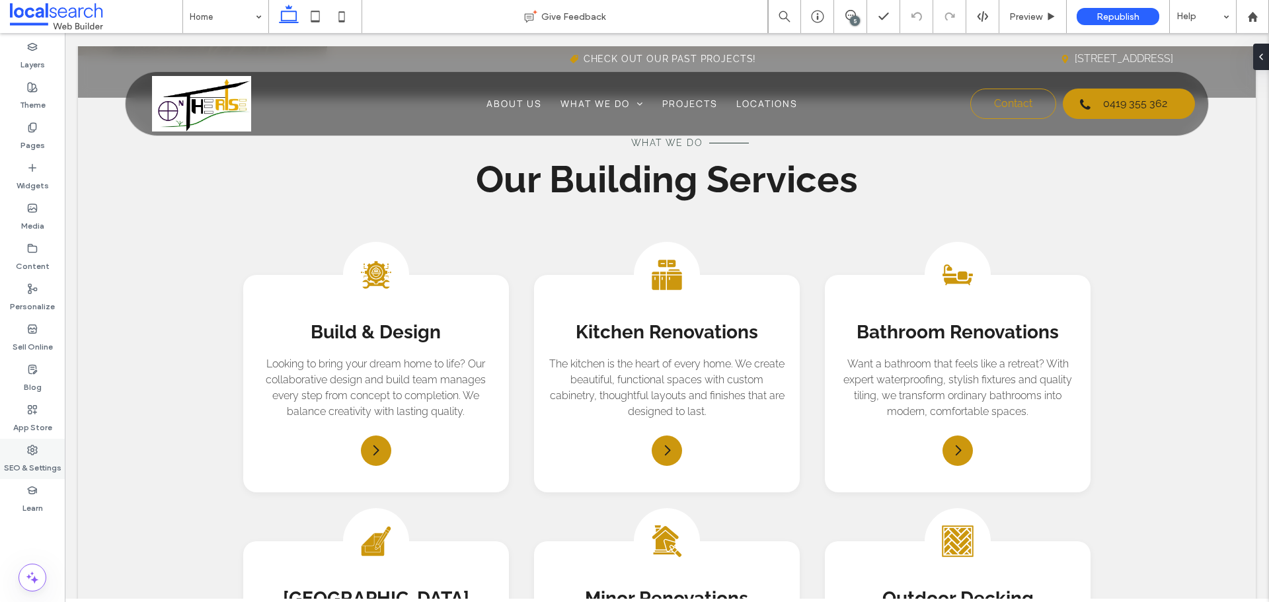
click at [5, 469] on label "SEO & Settings" at bounding box center [32, 464] width 57 height 19
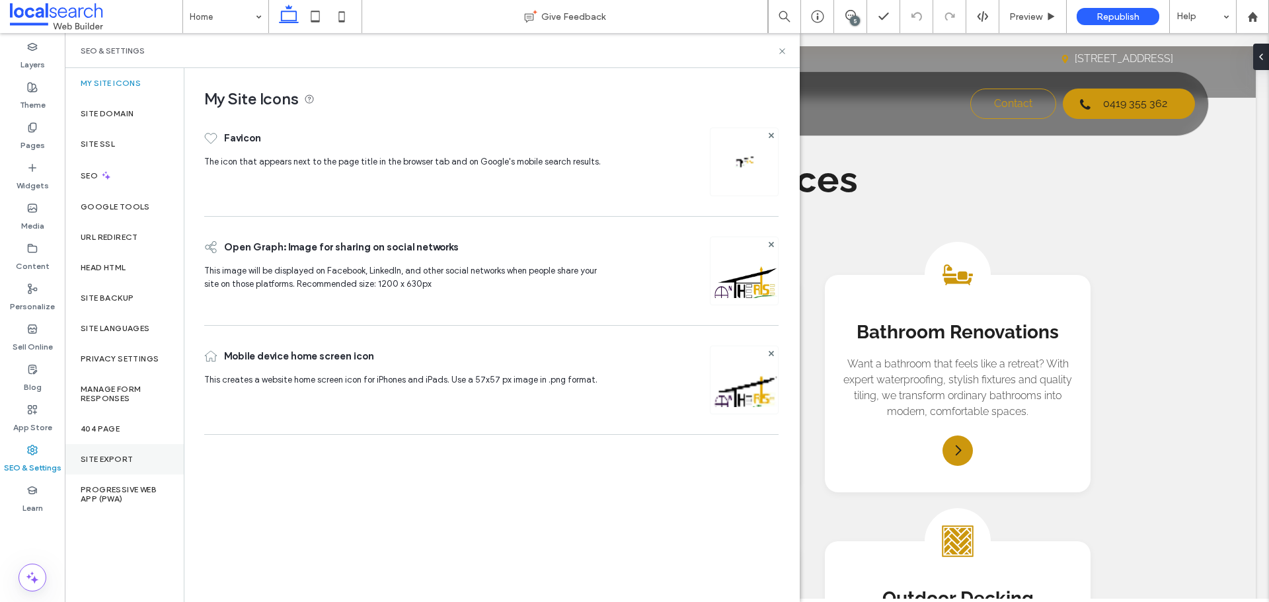
click at [113, 461] on label "Site Export" at bounding box center [107, 459] width 52 height 9
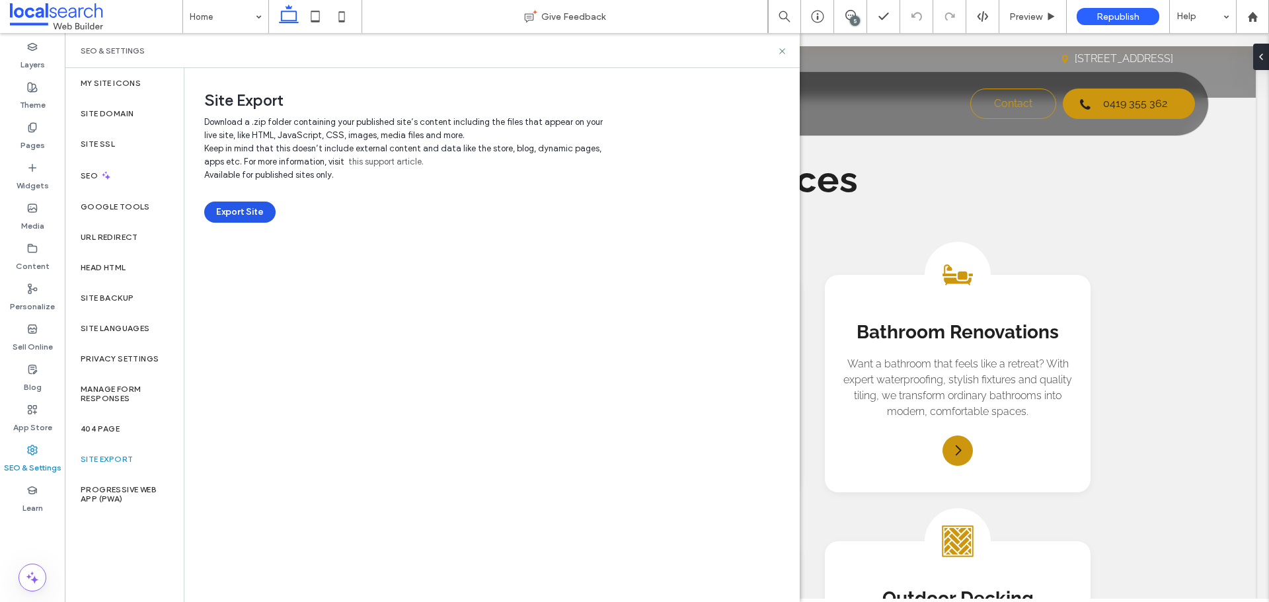
click at [246, 202] on button "Export Site" at bounding box center [239, 212] width 71 height 21
click at [776, 39] on div "SEO & Settings" at bounding box center [432, 50] width 735 height 35
click at [779, 45] on div "SEO & Settings" at bounding box center [432, 50] width 735 height 35
click at [778, 54] on icon at bounding box center [782, 51] width 10 height 10
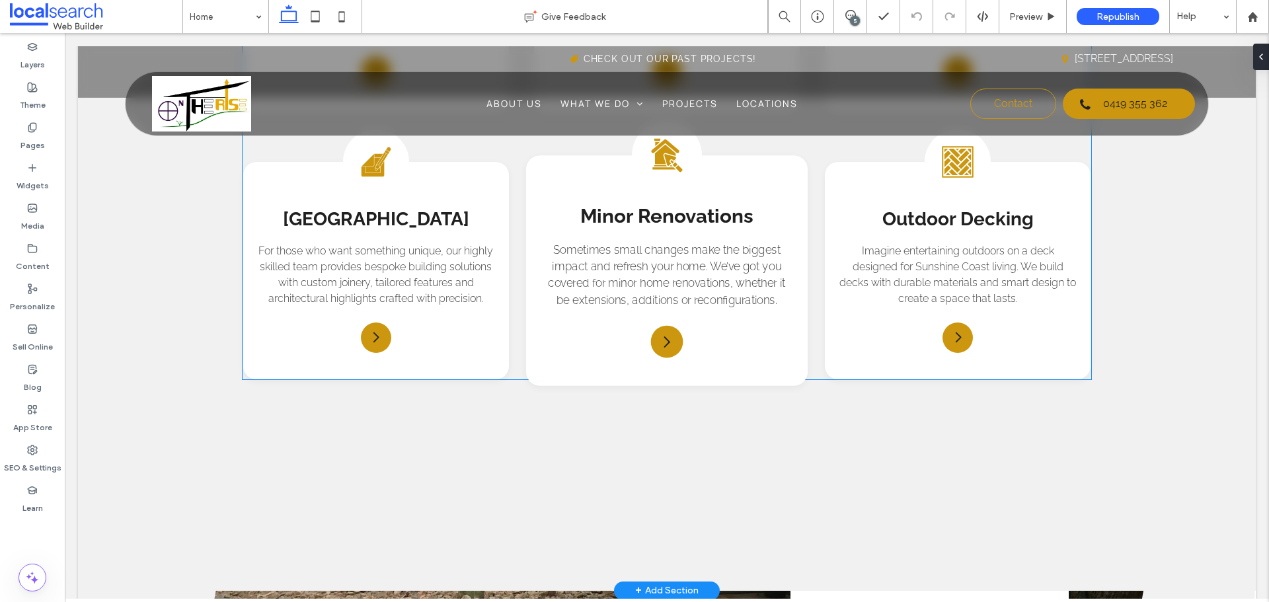
scroll to position [1652, 0]
